Goal: Task Accomplishment & Management: Manage account settings

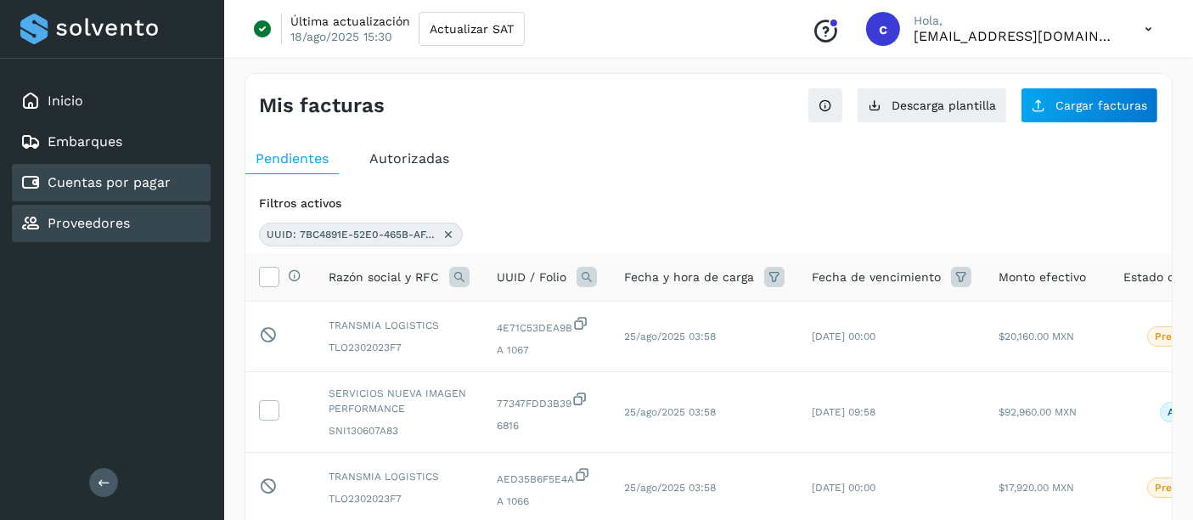
click at [131, 227] on div "Proveedores" at bounding box center [111, 223] width 199 height 37
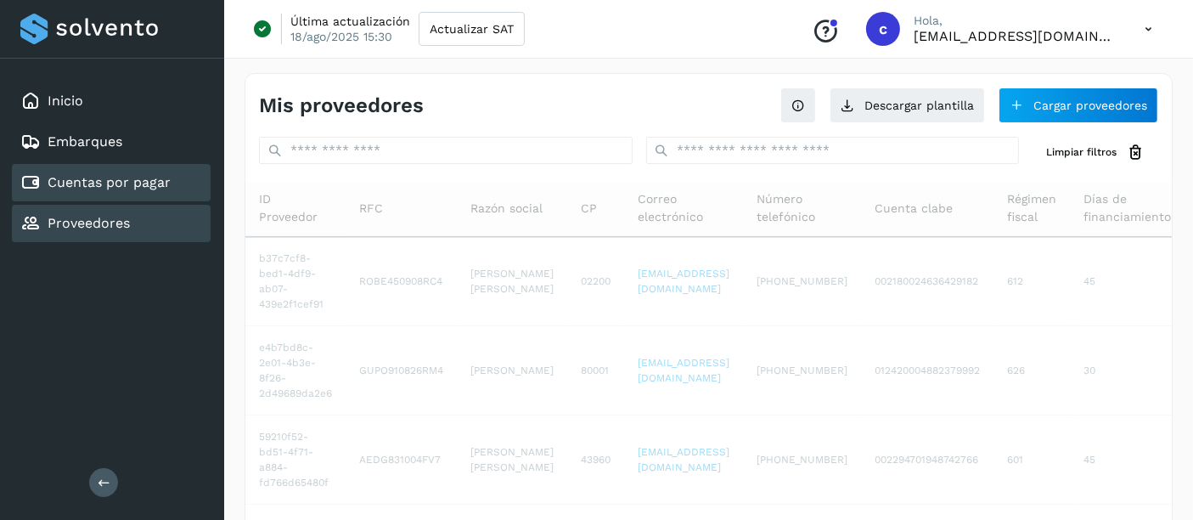
click at [106, 183] on link "Cuentas por pagar" at bounding box center [109, 182] width 123 height 16
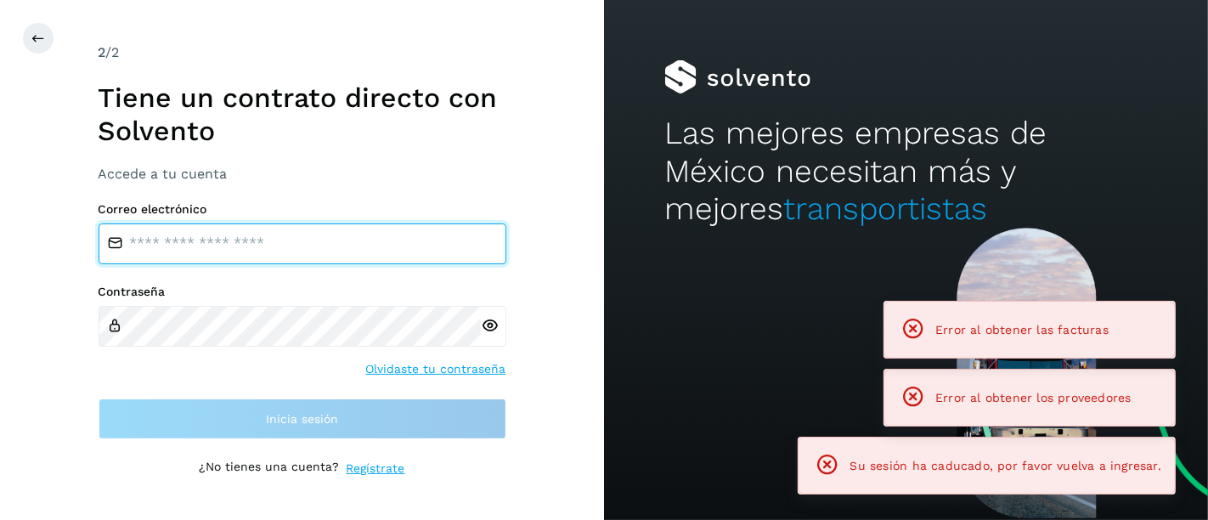
type input "**********"
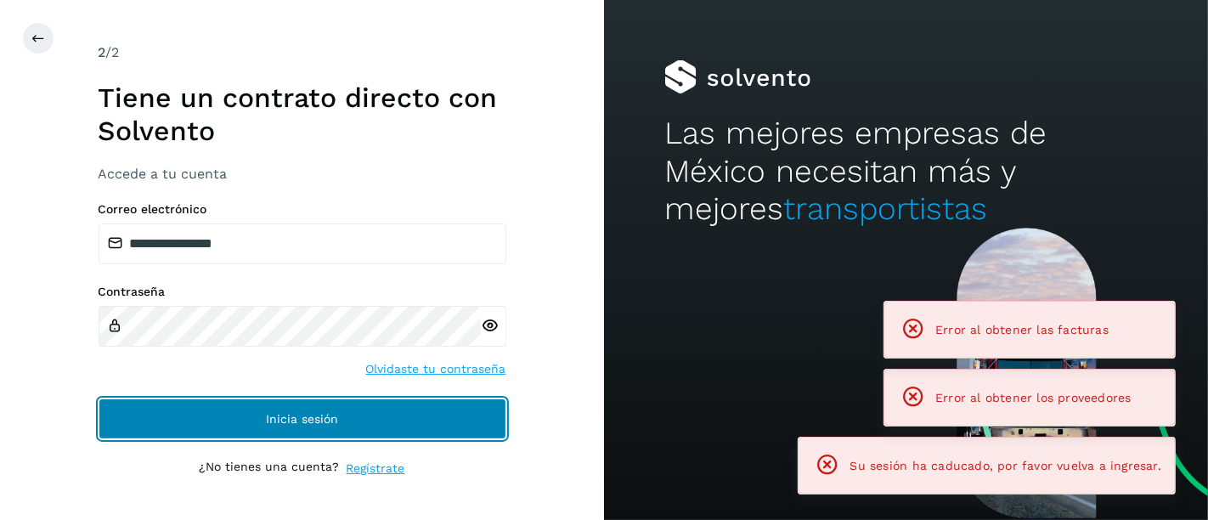
click at [224, 414] on button "Inicia sesión" at bounding box center [303, 418] width 408 height 41
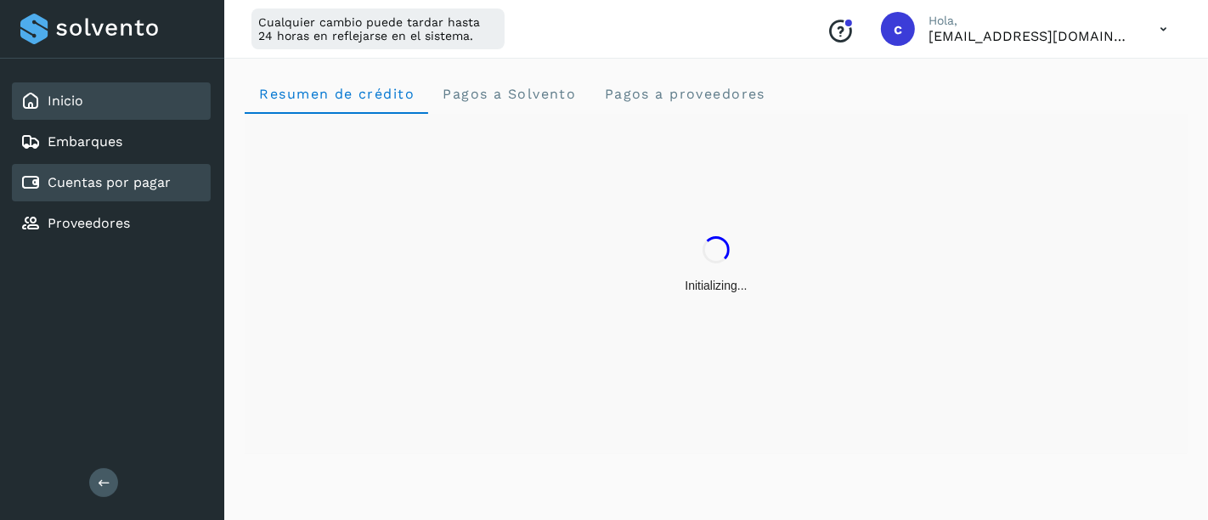
click at [118, 190] on div "Cuentas por pagar" at bounding box center [95, 182] width 150 height 20
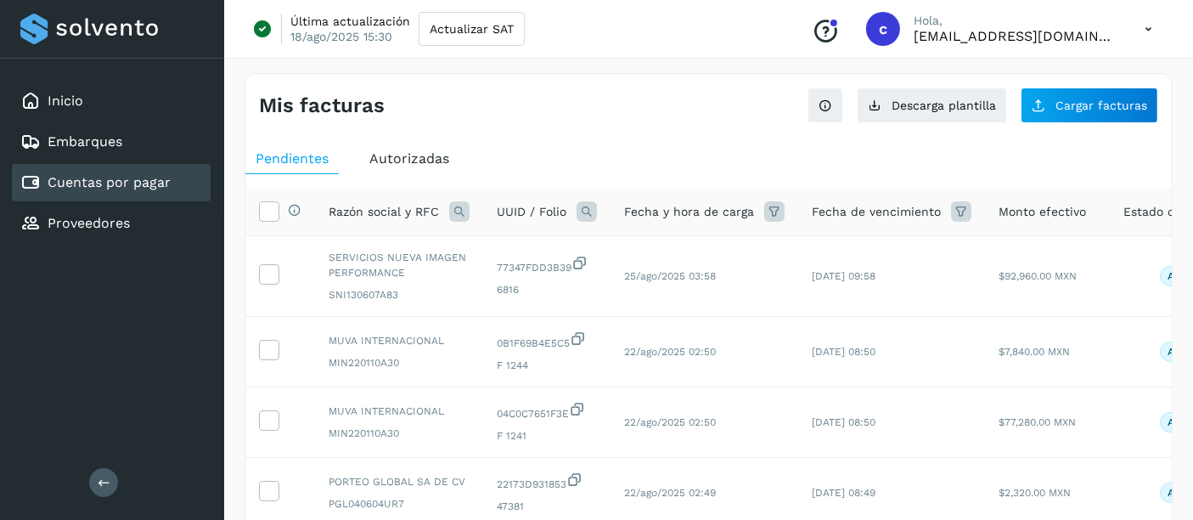
click at [594, 208] on icon at bounding box center [587, 211] width 20 height 20
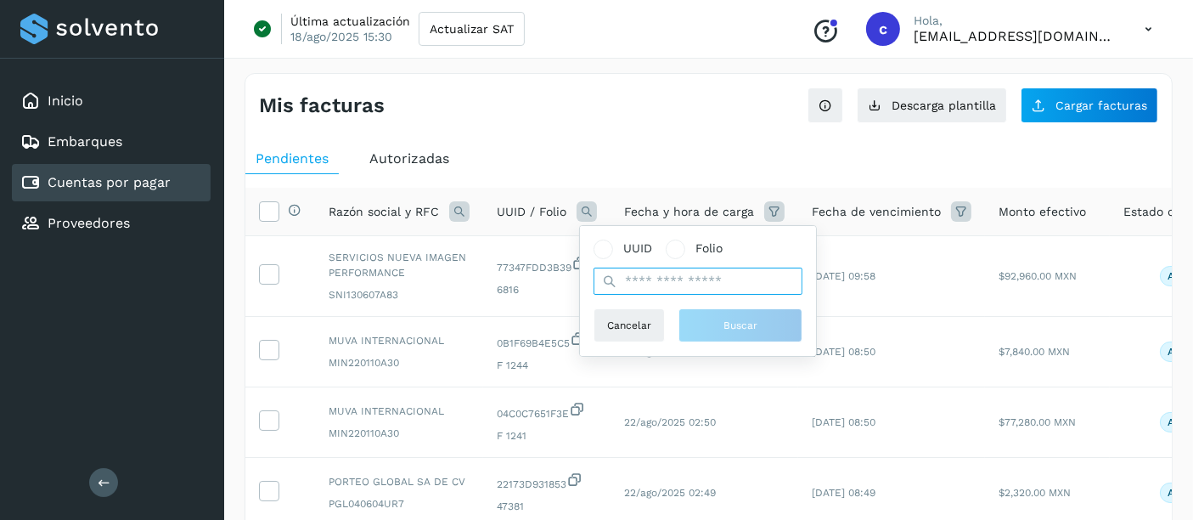
click at [661, 287] on input "text" at bounding box center [698, 281] width 209 height 27
paste input "**********"
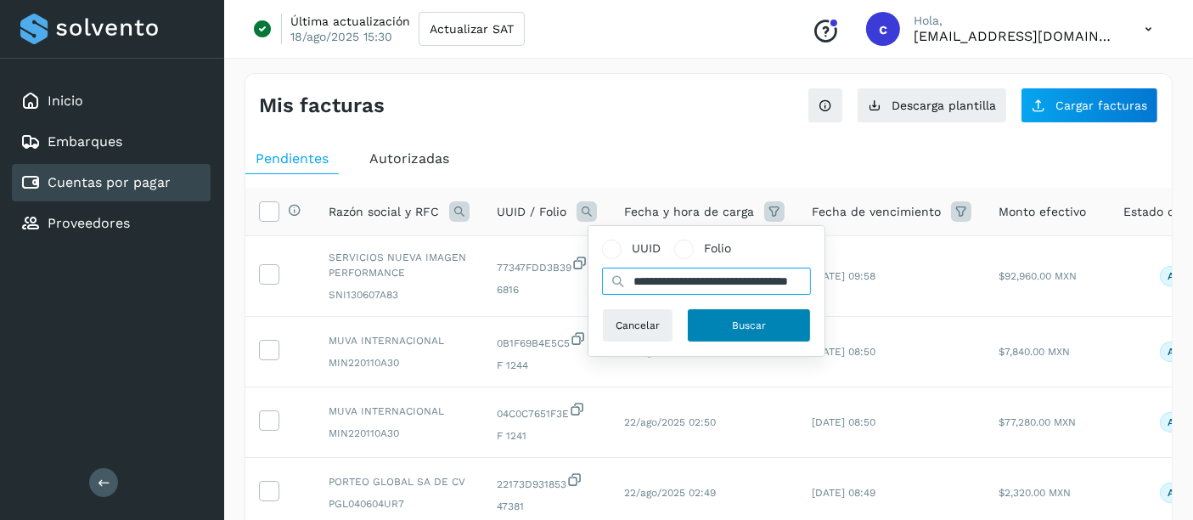
type input "**********"
click at [725, 333] on button "Buscar" at bounding box center [749, 325] width 124 height 34
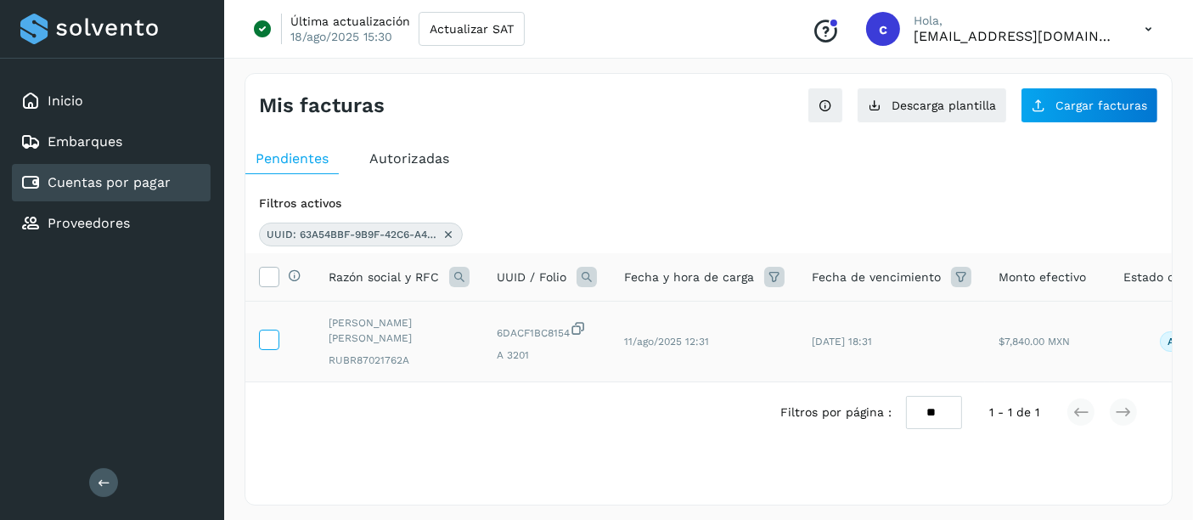
click at [255, 338] on td at bounding box center [280, 341] width 70 height 81
click at [270, 331] on icon at bounding box center [269, 338] width 18 height 18
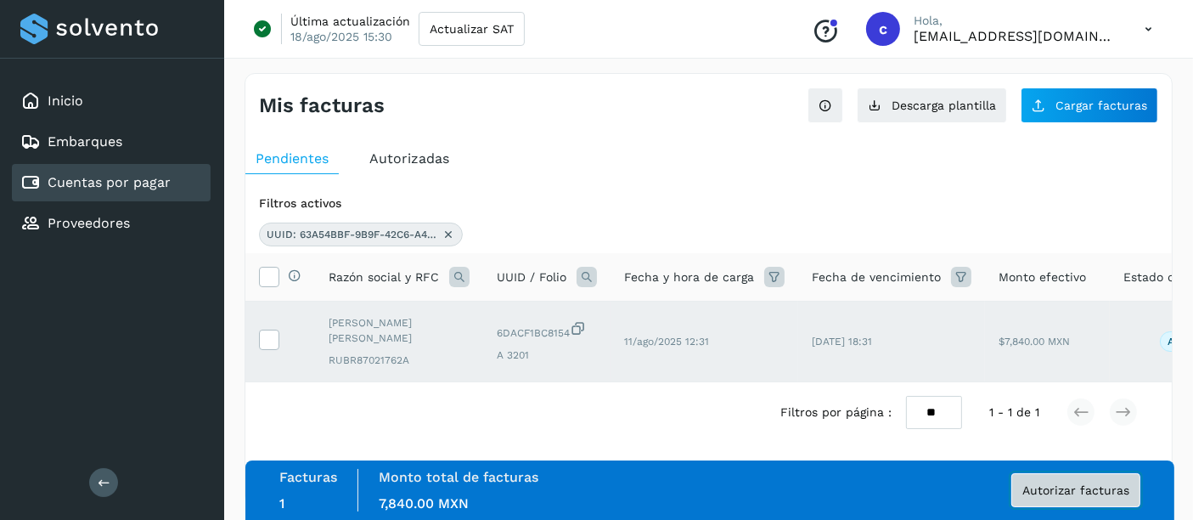
click at [1056, 488] on span "Autorizar facturas" at bounding box center [1075, 490] width 107 height 12
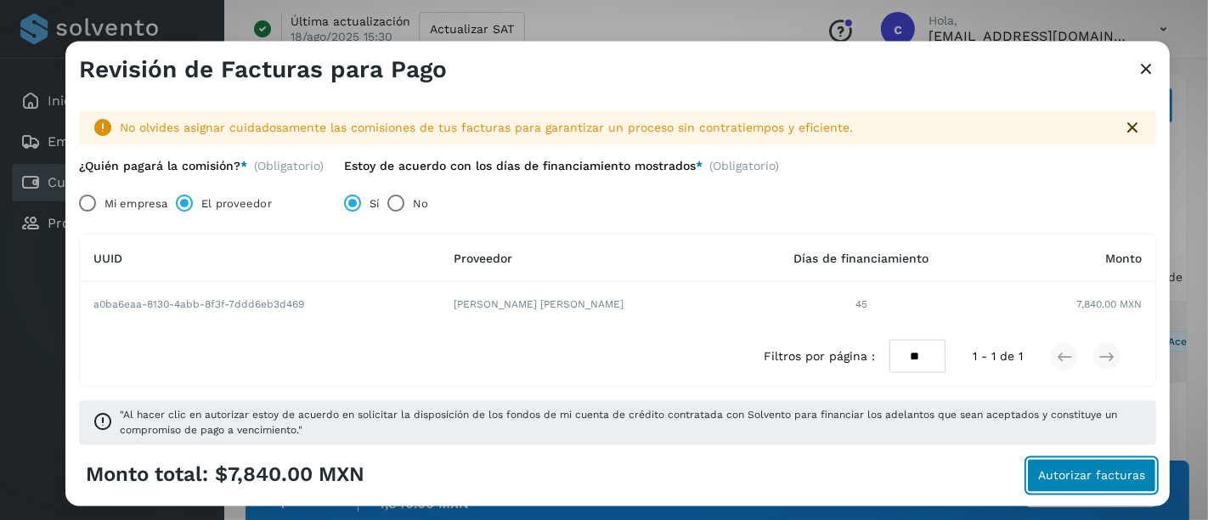
click at [1095, 488] on button "Autorizar facturas" at bounding box center [1091, 475] width 129 height 34
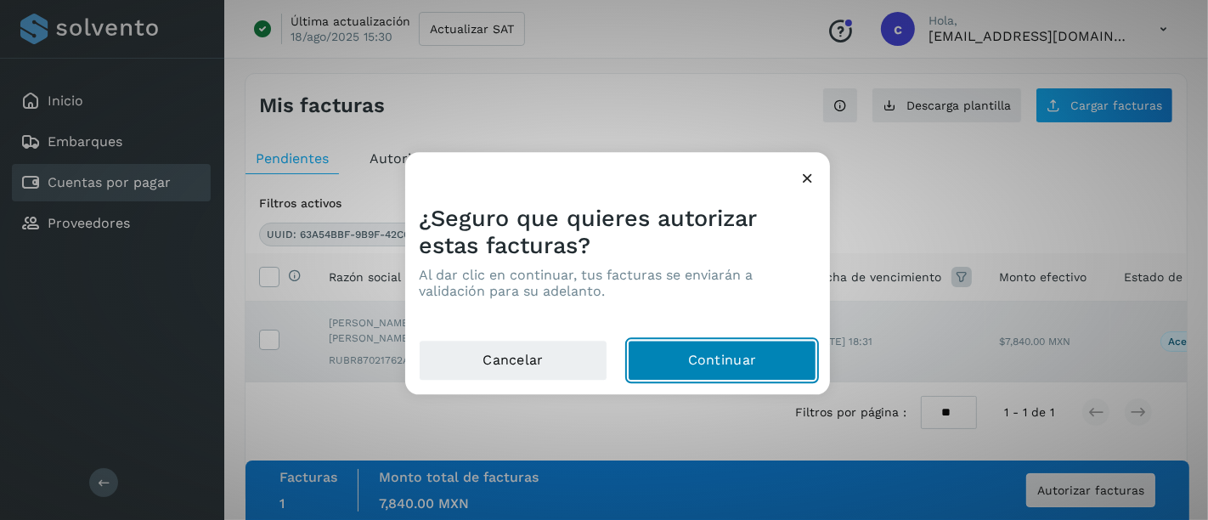
click at [715, 371] on button "Continuar" at bounding box center [722, 361] width 189 height 41
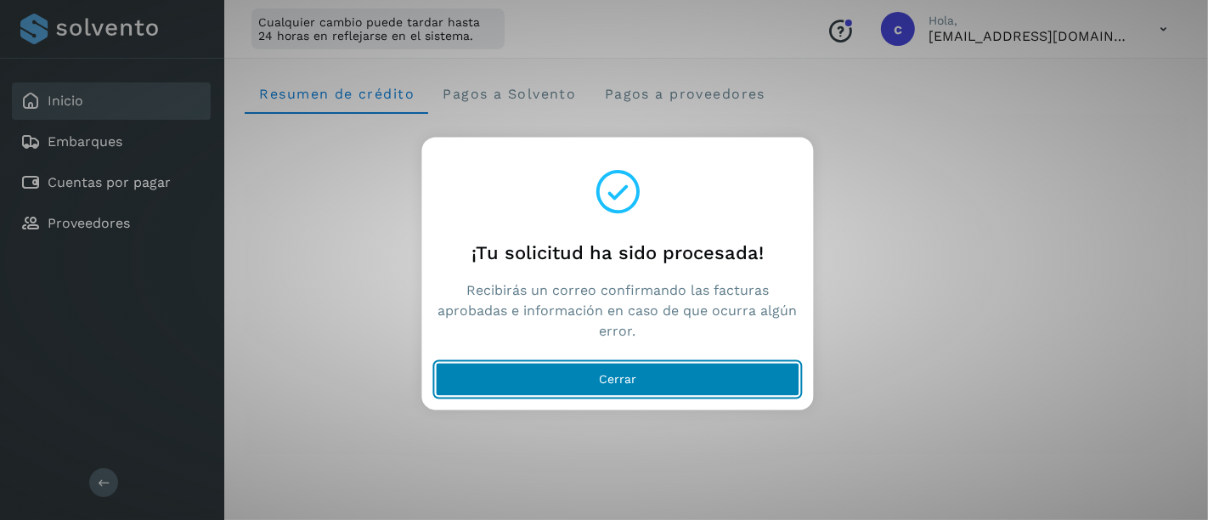
click at [556, 391] on button "Cerrar" at bounding box center [618, 380] width 364 height 34
